Goal: Information Seeking & Learning: Find contact information

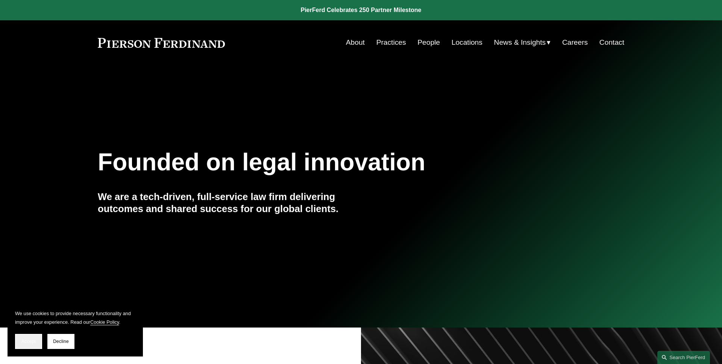
click at [32, 337] on button "Accept" at bounding box center [28, 341] width 27 height 15
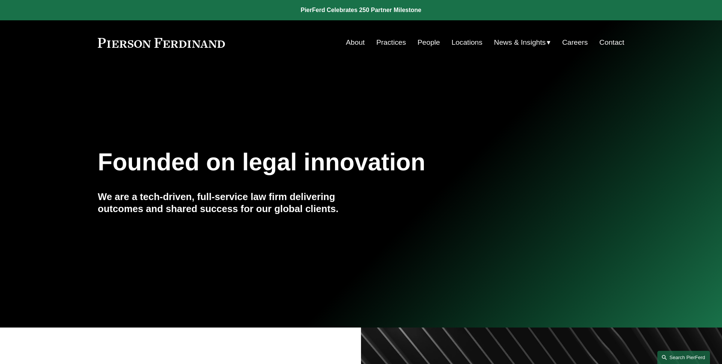
click at [682, 355] on link "Search this site" at bounding box center [684, 357] width 53 height 13
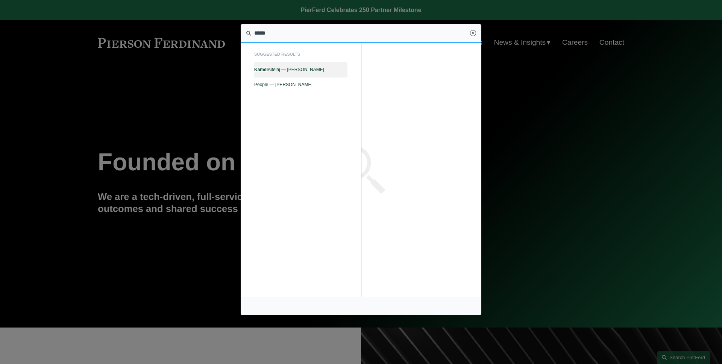
click at [319, 66] on link "Kamel Aitelaj — Pierson Ferdinand LLP" at bounding box center [300, 69] width 93 height 15
type input "*****"
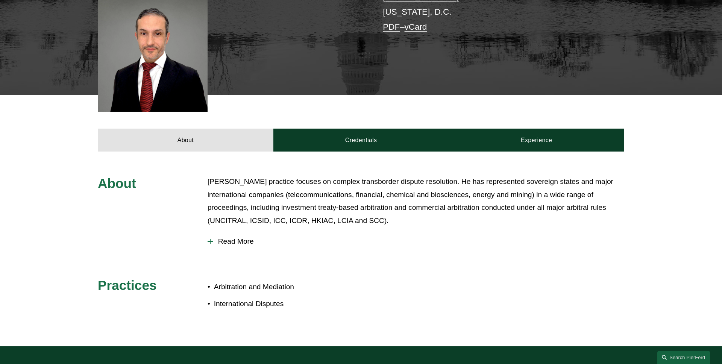
scroll to position [274, 0]
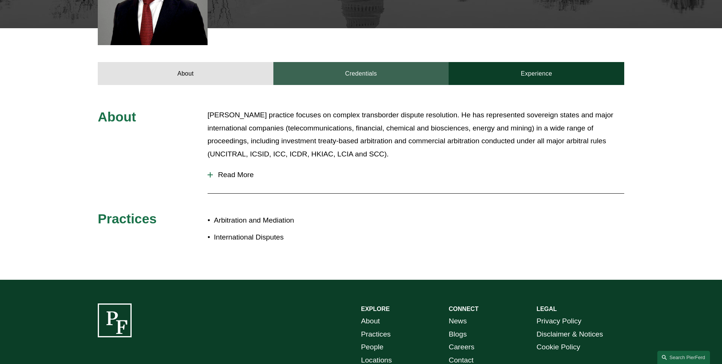
click at [381, 72] on link "Credentials" at bounding box center [362, 73] width 176 height 23
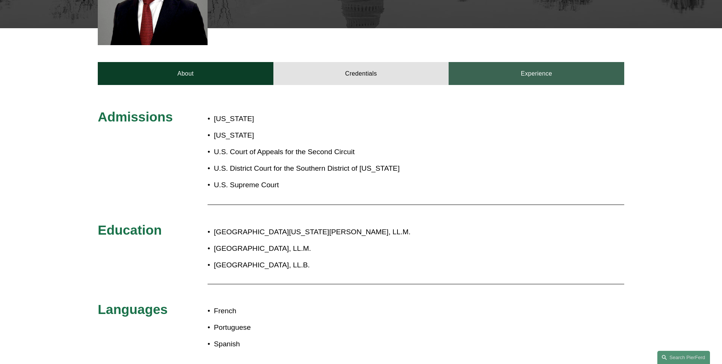
click at [510, 75] on link "Experience" at bounding box center [537, 73] width 176 height 23
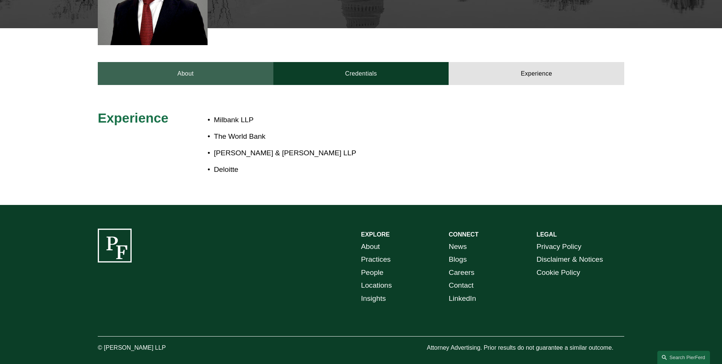
click at [198, 74] on link "About" at bounding box center [186, 73] width 176 height 23
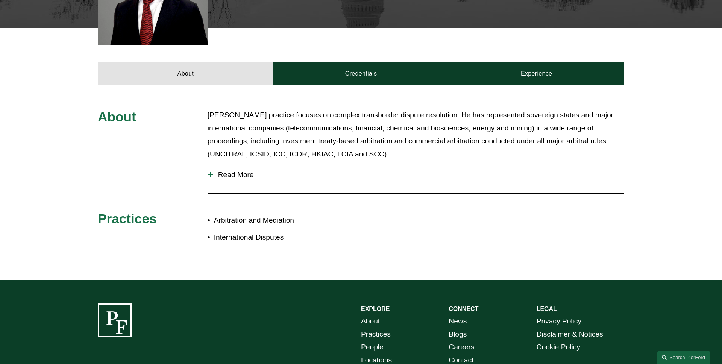
scroll to position [0, 0]
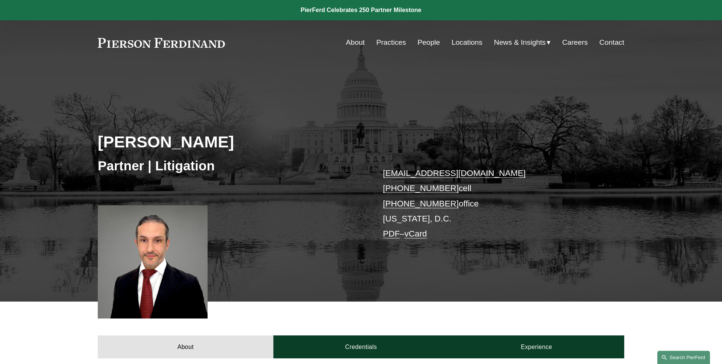
click at [687, 357] on link "Search this site" at bounding box center [684, 357] width 53 height 13
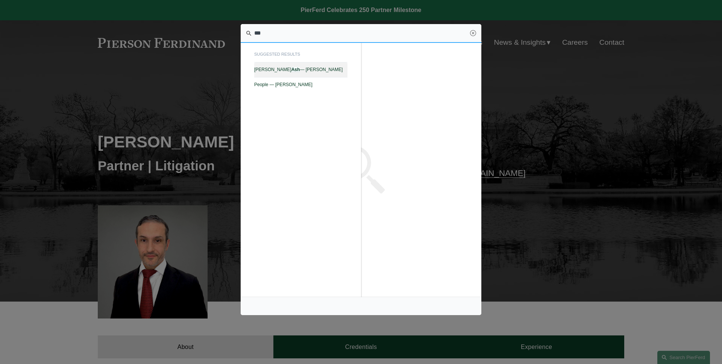
click at [333, 74] on link "Kristina M. Ash — Pierson Ferdinand LLP" at bounding box center [300, 69] width 93 height 15
type input "***"
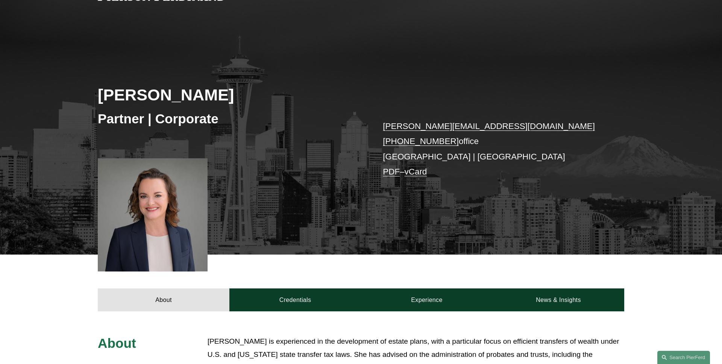
scroll to position [108, 0]
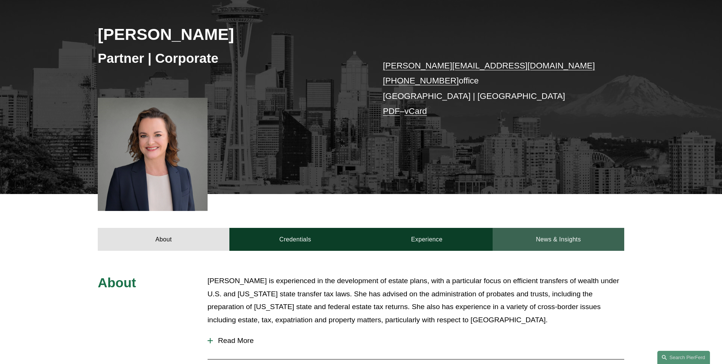
click at [551, 247] on link "News & Insights" at bounding box center [559, 239] width 132 height 23
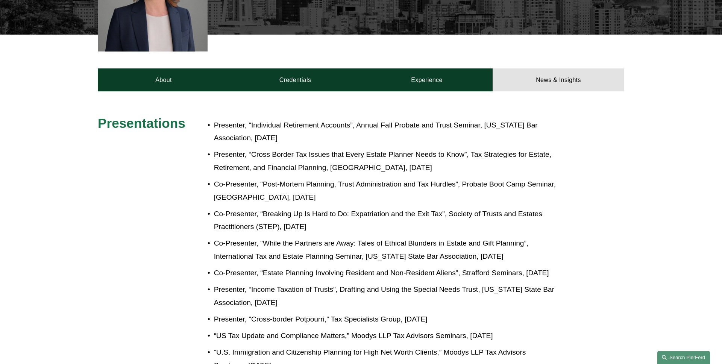
click at [677, 355] on link "Search this site" at bounding box center [684, 357] width 53 height 13
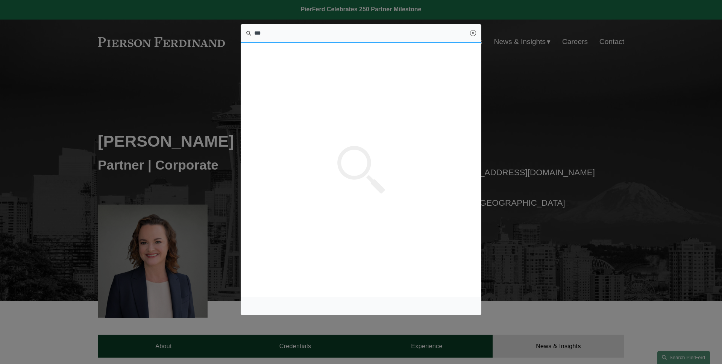
scroll to position [0, 0]
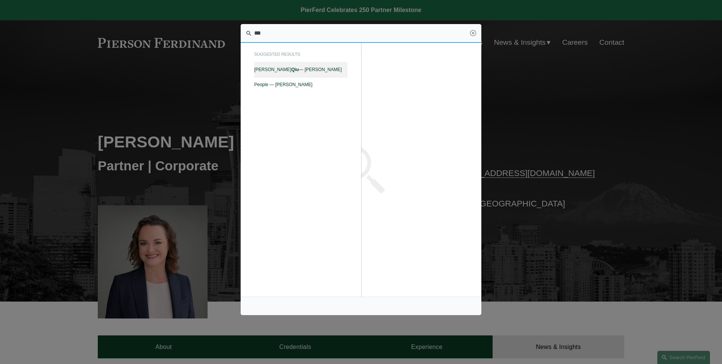
click at [338, 68] on span "[PERSON_NAME] — [PERSON_NAME]" at bounding box center [300, 69] width 93 height 5
type input "***"
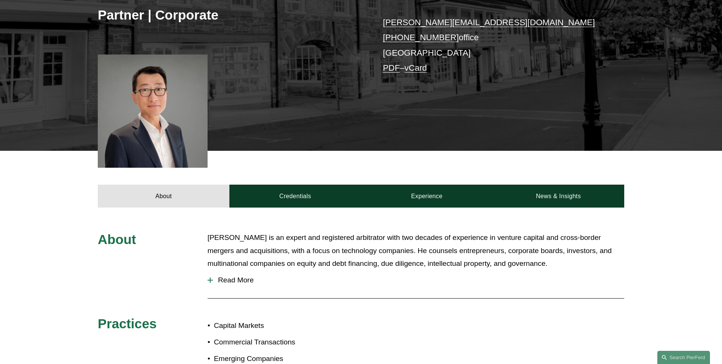
scroll to position [185, 0]
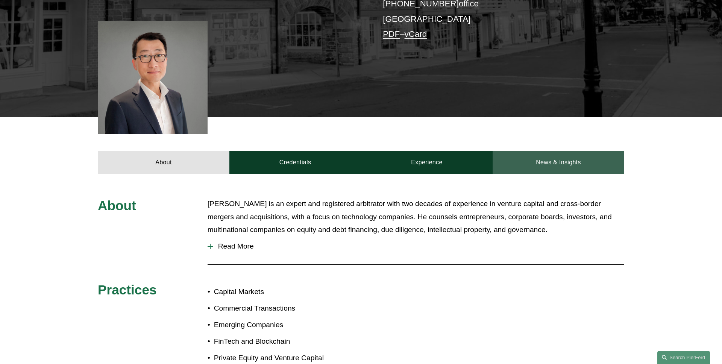
click at [609, 154] on link "News & Insights" at bounding box center [559, 162] width 132 height 23
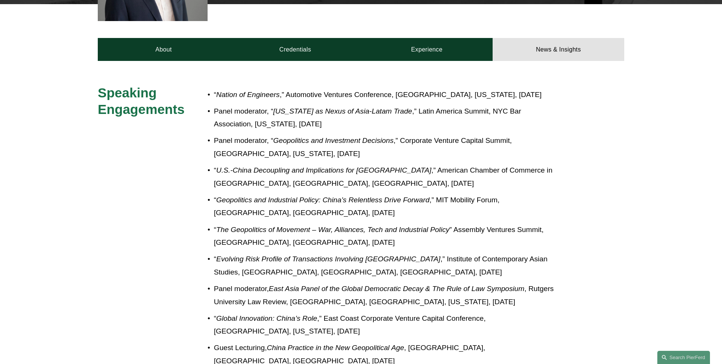
scroll to position [0, 0]
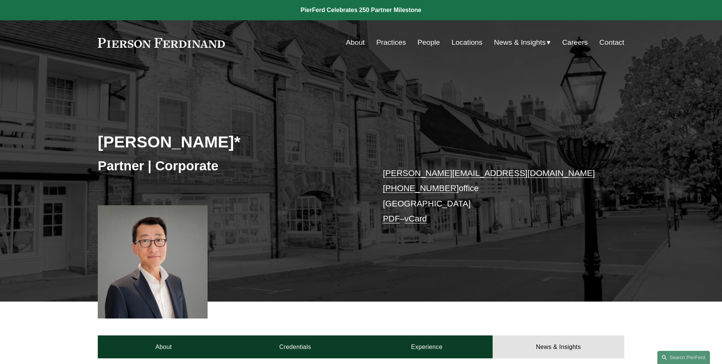
click at [210, 106] on div "Benjamin Qiu* Partner | Corporate benjamin.qiu@pierferd.com +1.862.398.1412 off…" at bounding box center [361, 194] width 722 height 215
